Goal: Check status: Check status

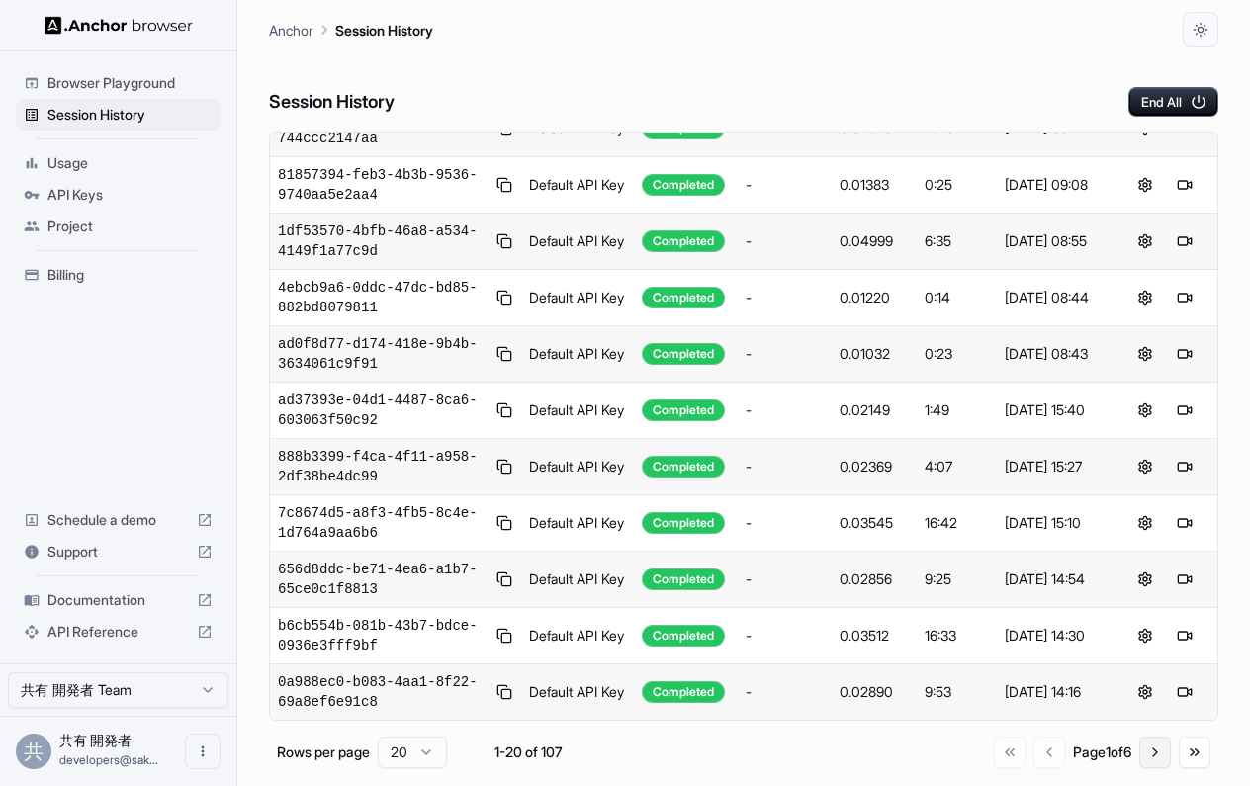
click at [1153, 747] on button "Go to next page" at bounding box center [1155, 752] width 32 height 32
click at [1150, 752] on button "Go to next page" at bounding box center [1155, 752] width 32 height 32
click at [1029, 751] on button "Go to previous page" at bounding box center [1045, 752] width 32 height 32
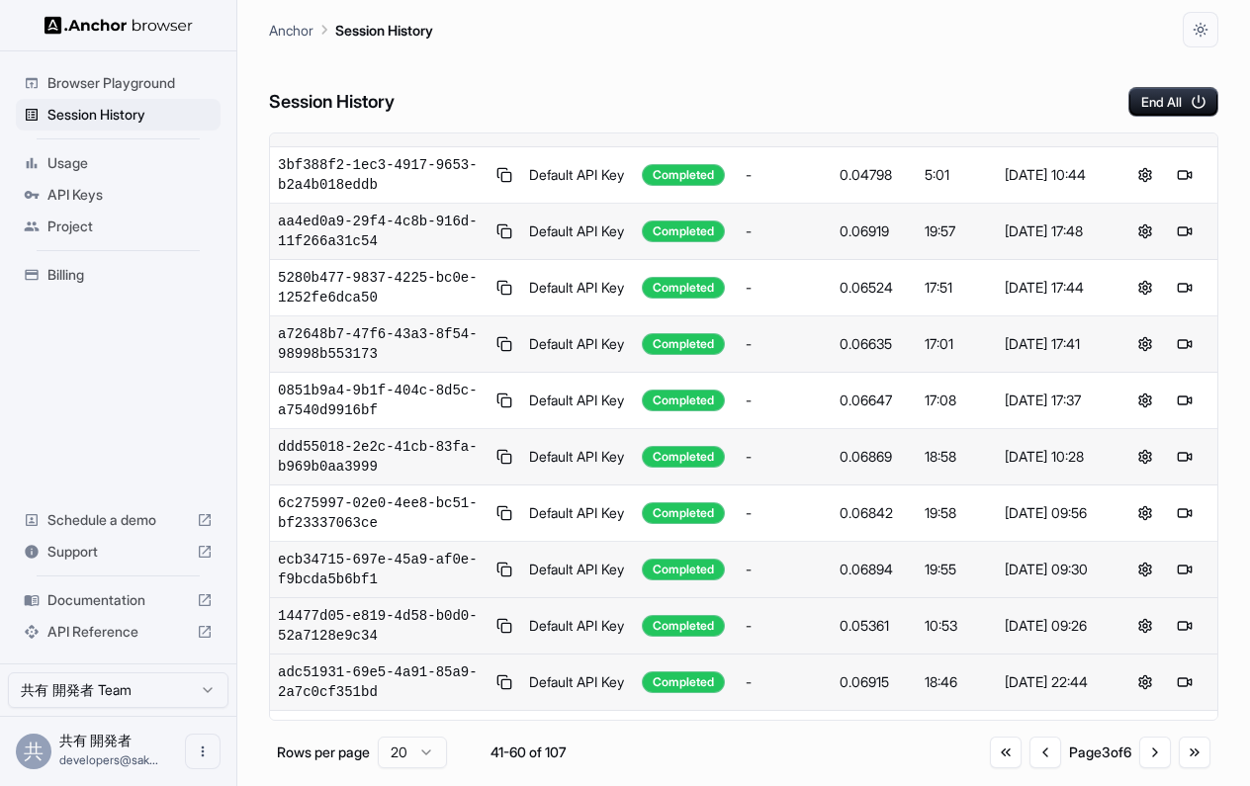
scroll to position [473, 0]
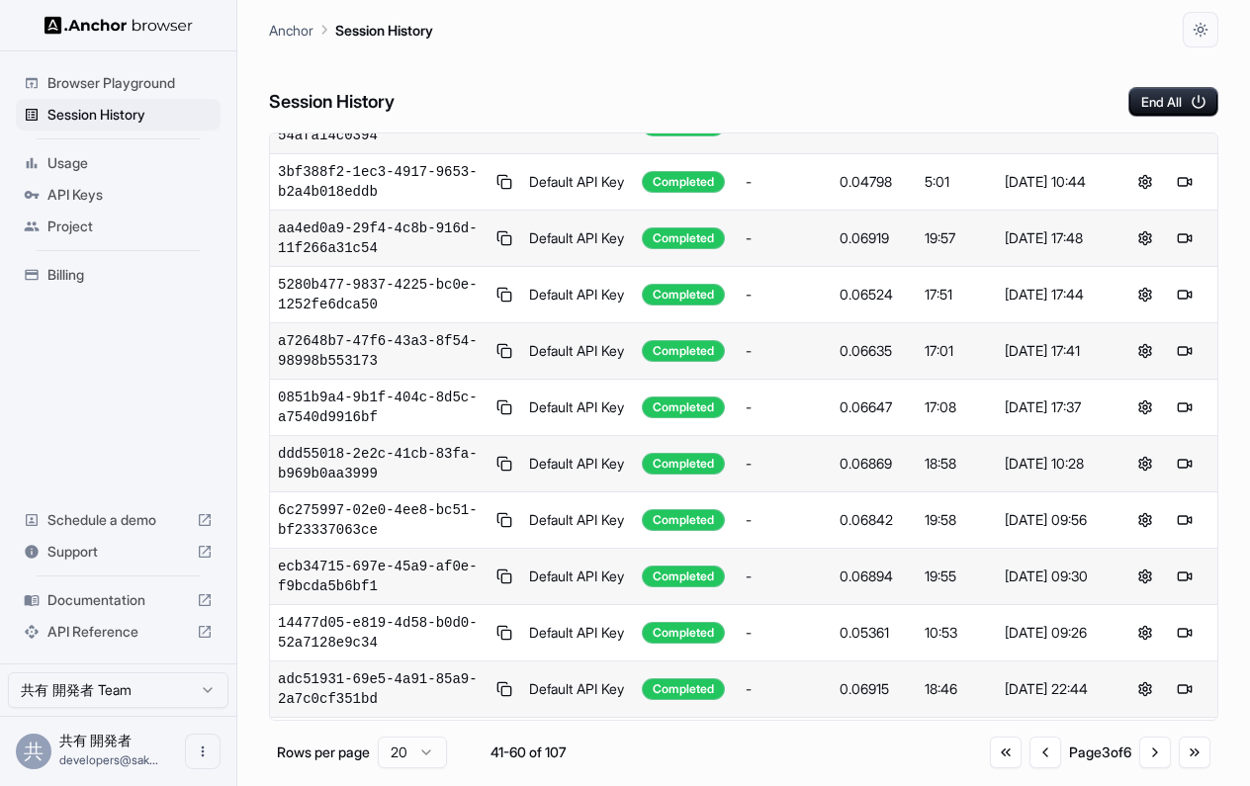
click at [1042, 474] on div "Sep 18, 2025 at 10:28" at bounding box center [1054, 464] width 100 height 20
click at [911, 458] on td "0.06869" at bounding box center [873, 464] width 85 height 56
click at [502, 468] on button at bounding box center [504, 464] width 17 height 24
click at [509, 475] on button at bounding box center [504, 464] width 17 height 24
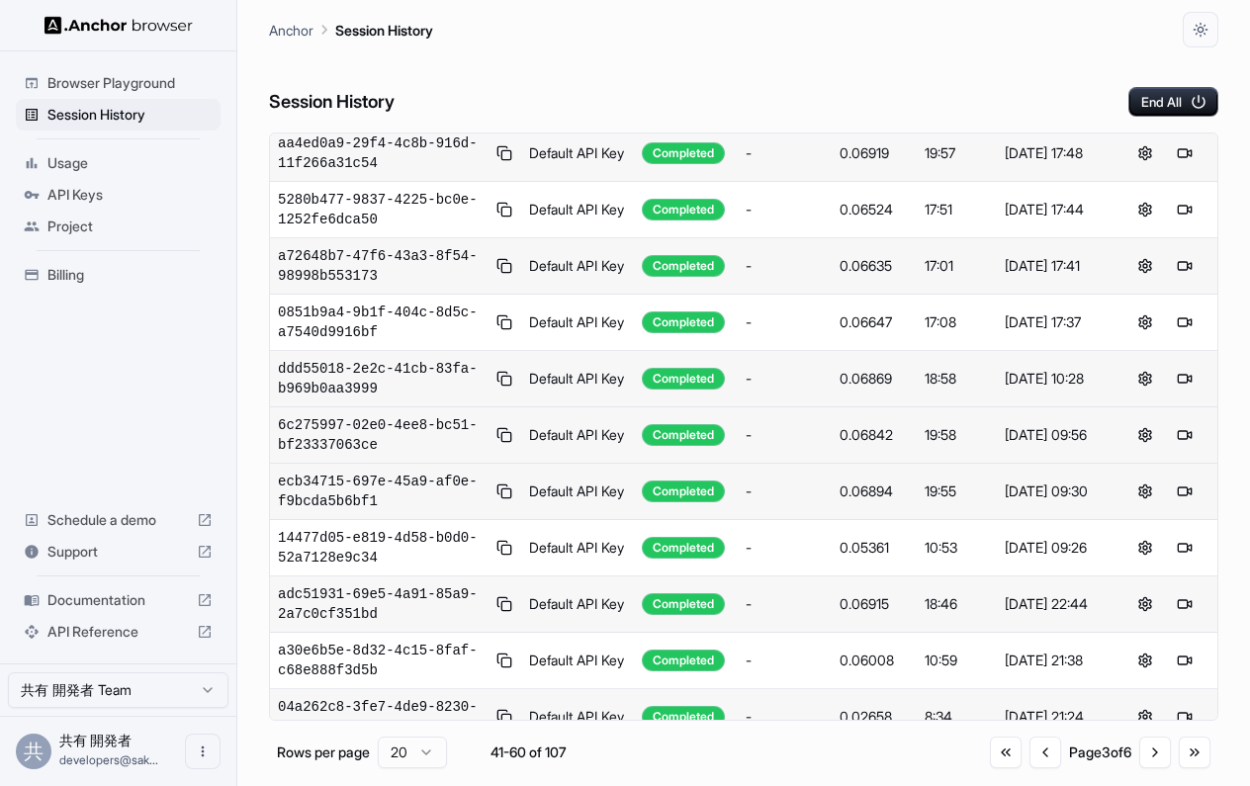
scroll to position [560, 0]
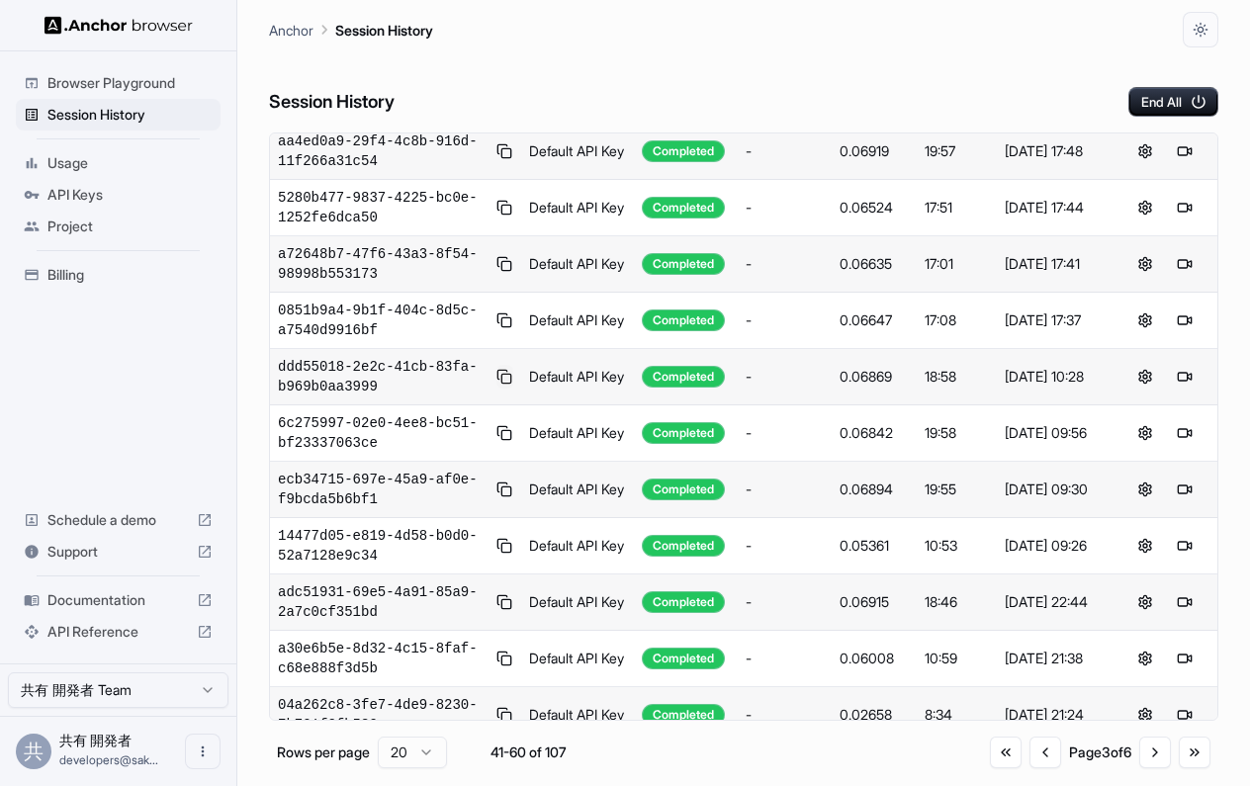
click at [498, 376] on button at bounding box center [504, 377] width 17 height 24
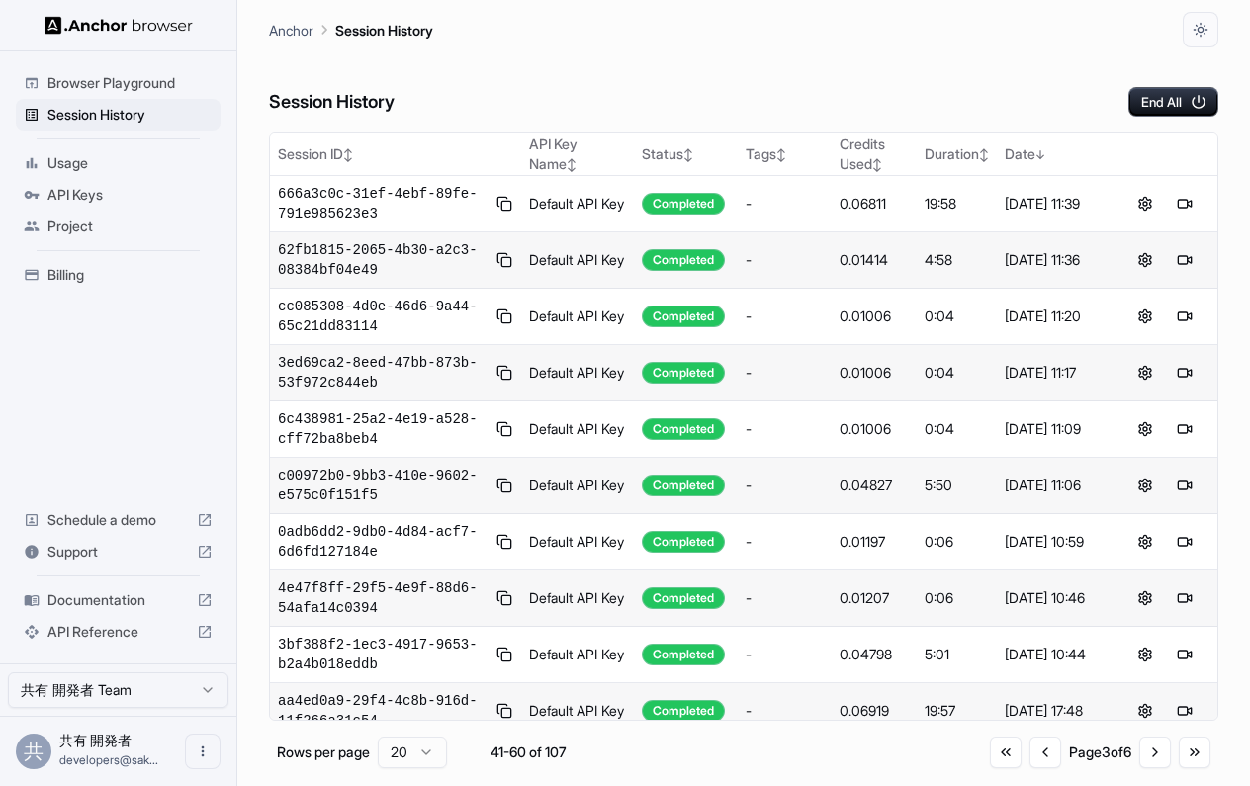
scroll to position [0, 0]
